Goal: Information Seeking & Learning: Find specific page/section

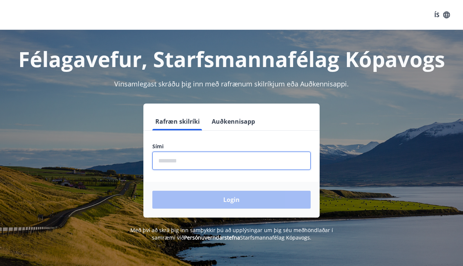
click at [187, 161] on input "phone" at bounding box center [231, 161] width 158 height 18
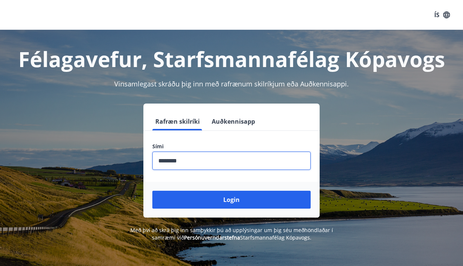
type input "********"
click at [231, 200] on button "Login" at bounding box center [231, 200] width 158 height 18
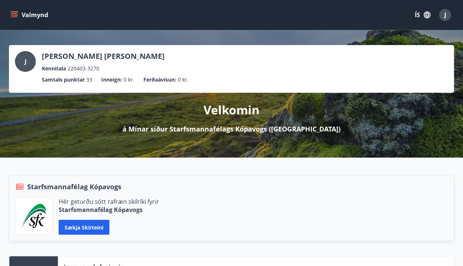
click at [16, 15] on icon "menu" at bounding box center [15, 15] width 8 height 1
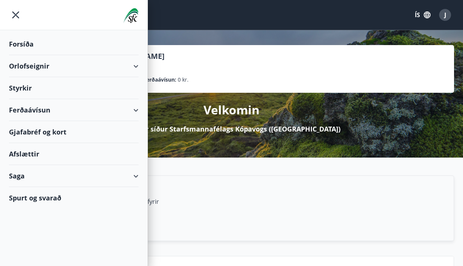
click at [26, 55] on div "Styrkir" at bounding box center [73, 44] width 129 height 22
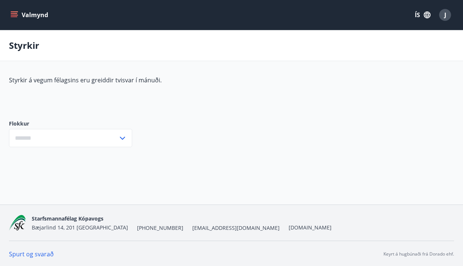
type input "***"
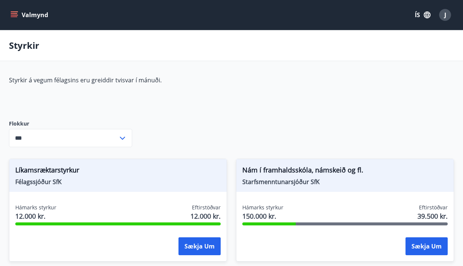
click at [14, 24] on div "Valmynd ÍS J" at bounding box center [231, 15] width 463 height 30
click at [15, 9] on button "Valmynd" at bounding box center [30, 14] width 42 height 13
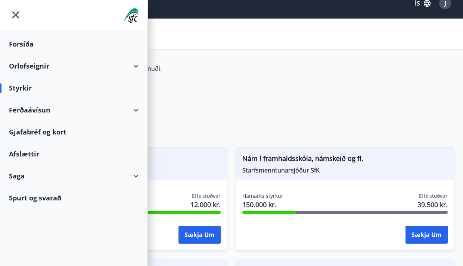
scroll to position [12, 0]
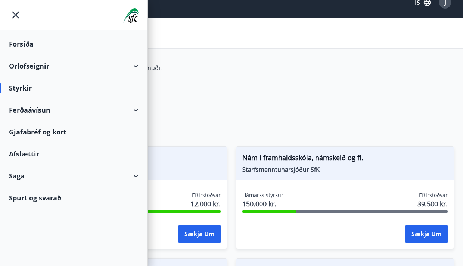
click at [46, 205] on div "Spurt og svarað" at bounding box center [73, 198] width 129 height 22
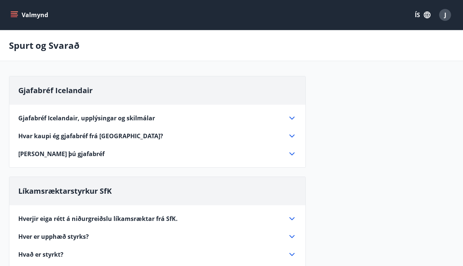
click at [17, 9] on button "Valmynd" at bounding box center [30, 14] width 42 height 13
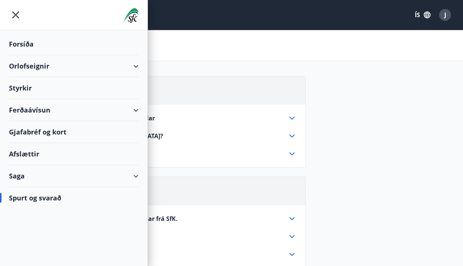
click at [131, 15] on img at bounding box center [130, 15] width 15 height 15
